Goal: Information Seeking & Learning: Learn about a topic

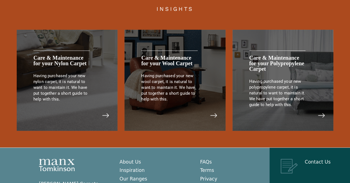
scroll to position [1186, 0]
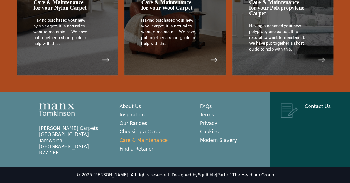
click at [156, 141] on link "Care & Maintenance" at bounding box center [143, 141] width 48 height 6
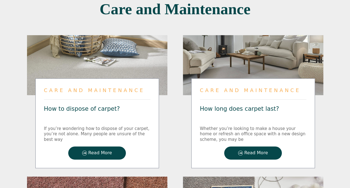
scroll to position [139, 0]
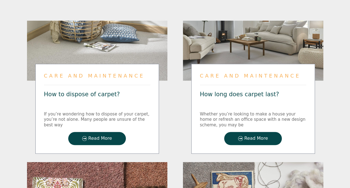
click at [244, 136] on span "Read More" at bounding box center [253, 138] width 30 height 5
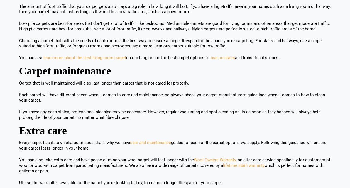
scroll to position [389, 0]
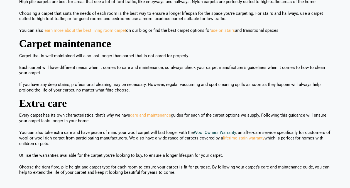
click at [200, 130] on link "Wool Owners Warranty" at bounding box center [215, 132] width 42 height 5
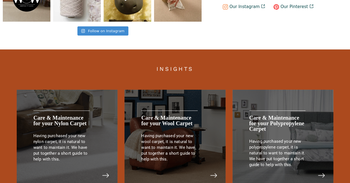
scroll to position [1085, 0]
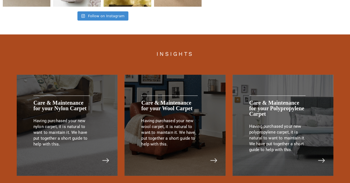
click at [172, 137] on p "Having purchased your new wool carpet, it is natural to want to maintain it. We…" at bounding box center [169, 132] width 56 height 29
click at [183, 105] on link "Care & Maintenance for your Wool Carpet" at bounding box center [166, 106] width 51 height 12
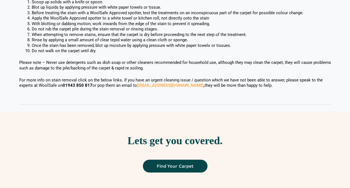
scroll to position [443, 0]
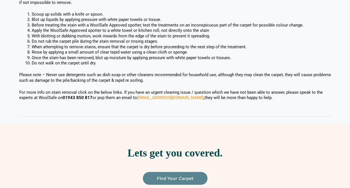
click at [177, 176] on span "Find Your Carpet" at bounding box center [175, 178] width 37 height 4
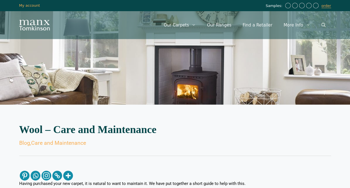
scroll to position [83, 0]
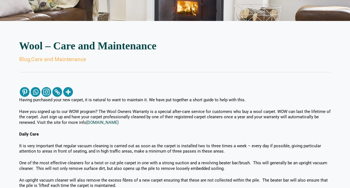
click at [106, 122] on link "www.wowwarranty.com" at bounding box center [102, 122] width 32 height 5
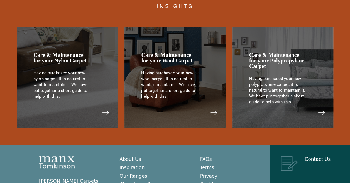
scroll to position [1186, 0]
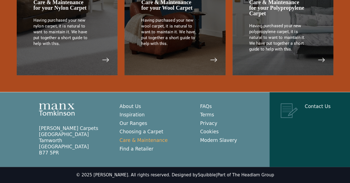
click at [133, 140] on link "Care & Maintenance" at bounding box center [143, 141] width 48 height 6
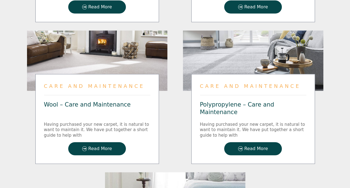
scroll to position [612, 0]
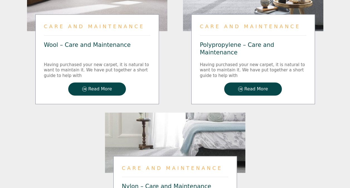
click at [98, 87] on span "Read More" at bounding box center [100, 89] width 24 height 5
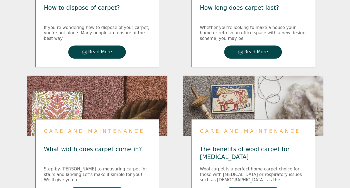
scroll to position [223, 0]
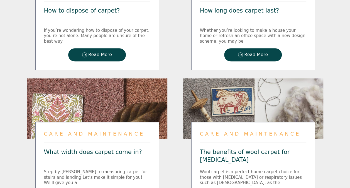
click at [252, 54] on span "Read More" at bounding box center [256, 54] width 24 height 5
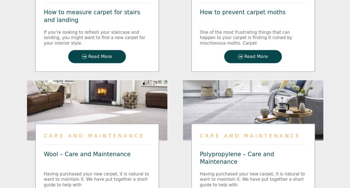
scroll to position [584, 0]
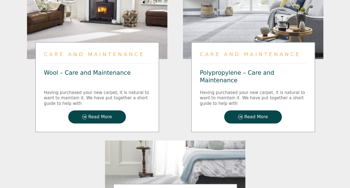
click at [107, 114] on span "Read More" at bounding box center [100, 116] width 24 height 5
